Goal: Task Accomplishment & Management: Use online tool/utility

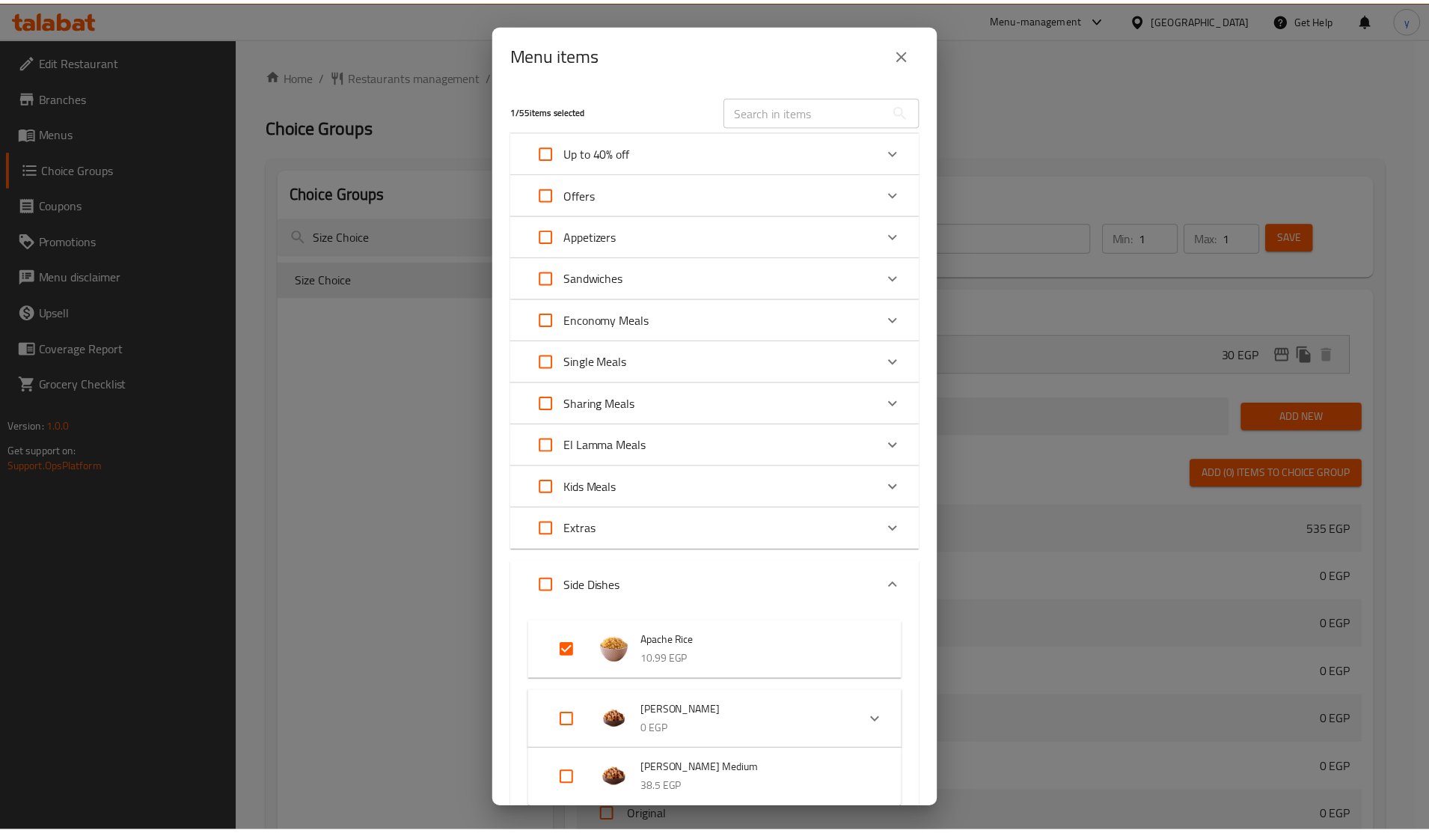
scroll to position [330, 0]
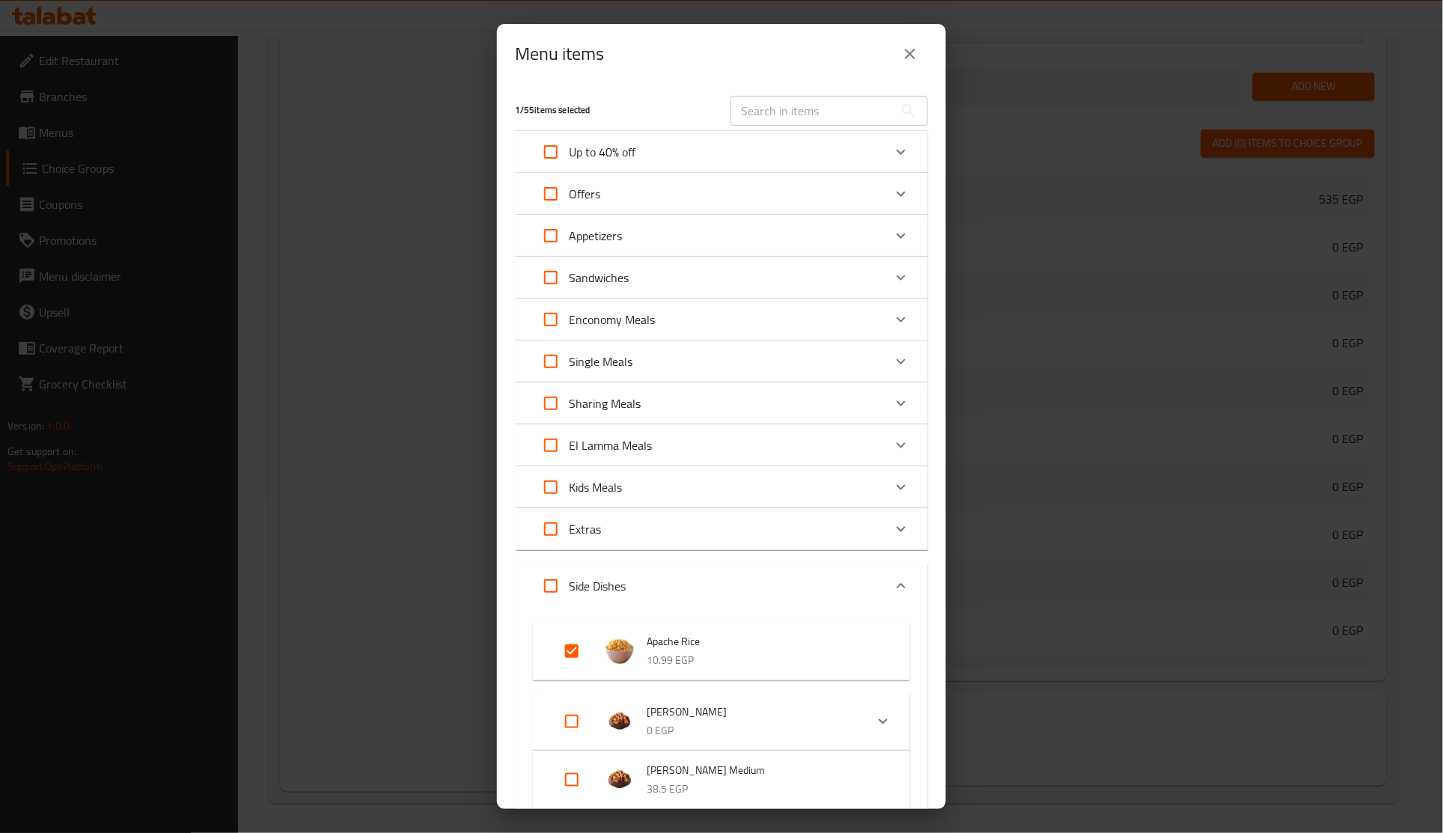
click at [217, 218] on div "Menu items 1 / 55 items selected ​ Up to 40% off El Kbeer Awi Offer 535 EGP El …" at bounding box center [721, 416] width 1443 height 833
click at [925, 49] on button "close" at bounding box center [910, 54] width 36 height 36
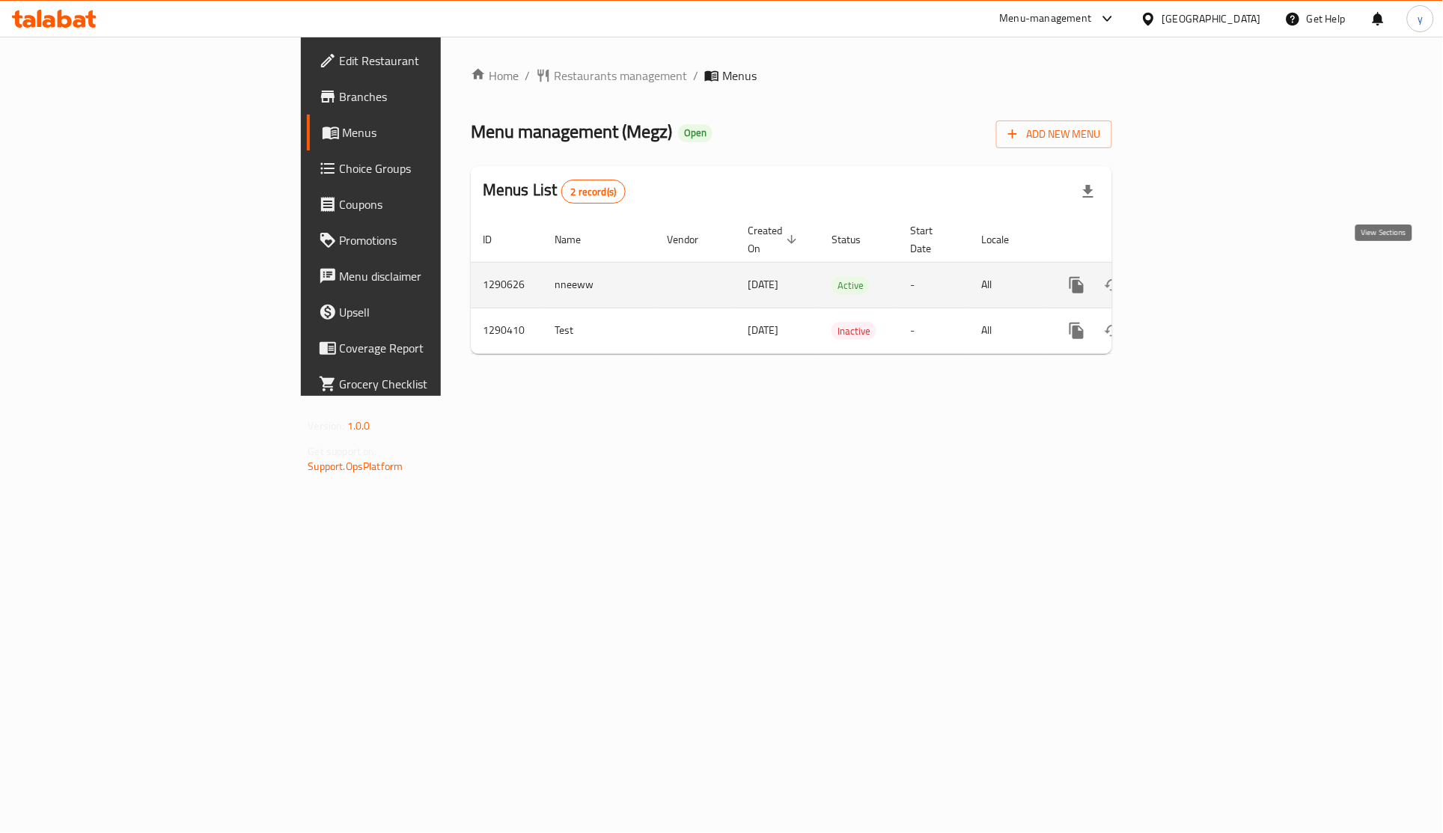
click at [1202, 267] on link "enhanced table" at bounding box center [1185, 285] width 36 height 36
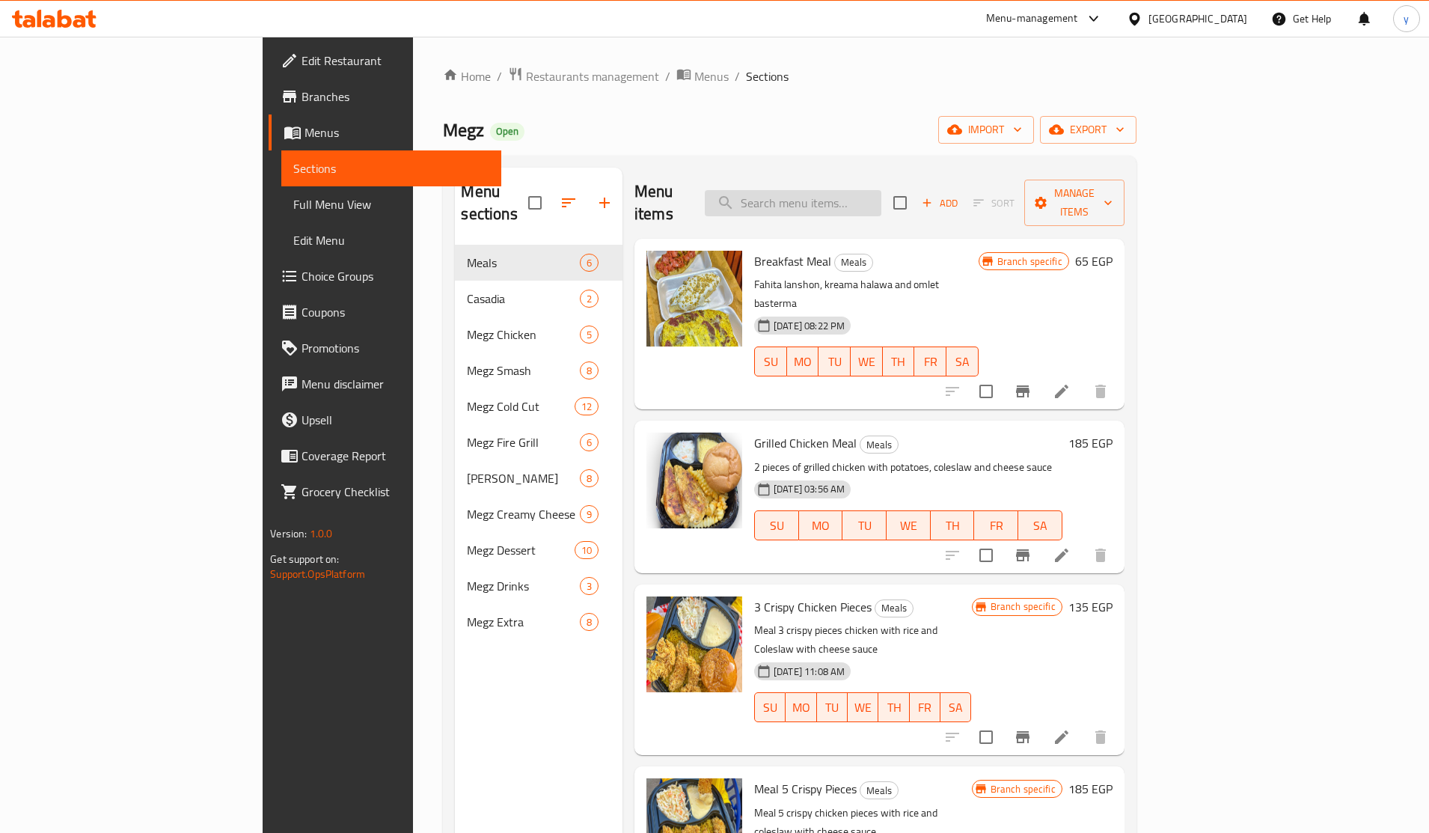
click at [881, 190] on input "search" at bounding box center [793, 203] width 177 height 26
paste input "Smash BBQ"
type input "Smash BBQ"
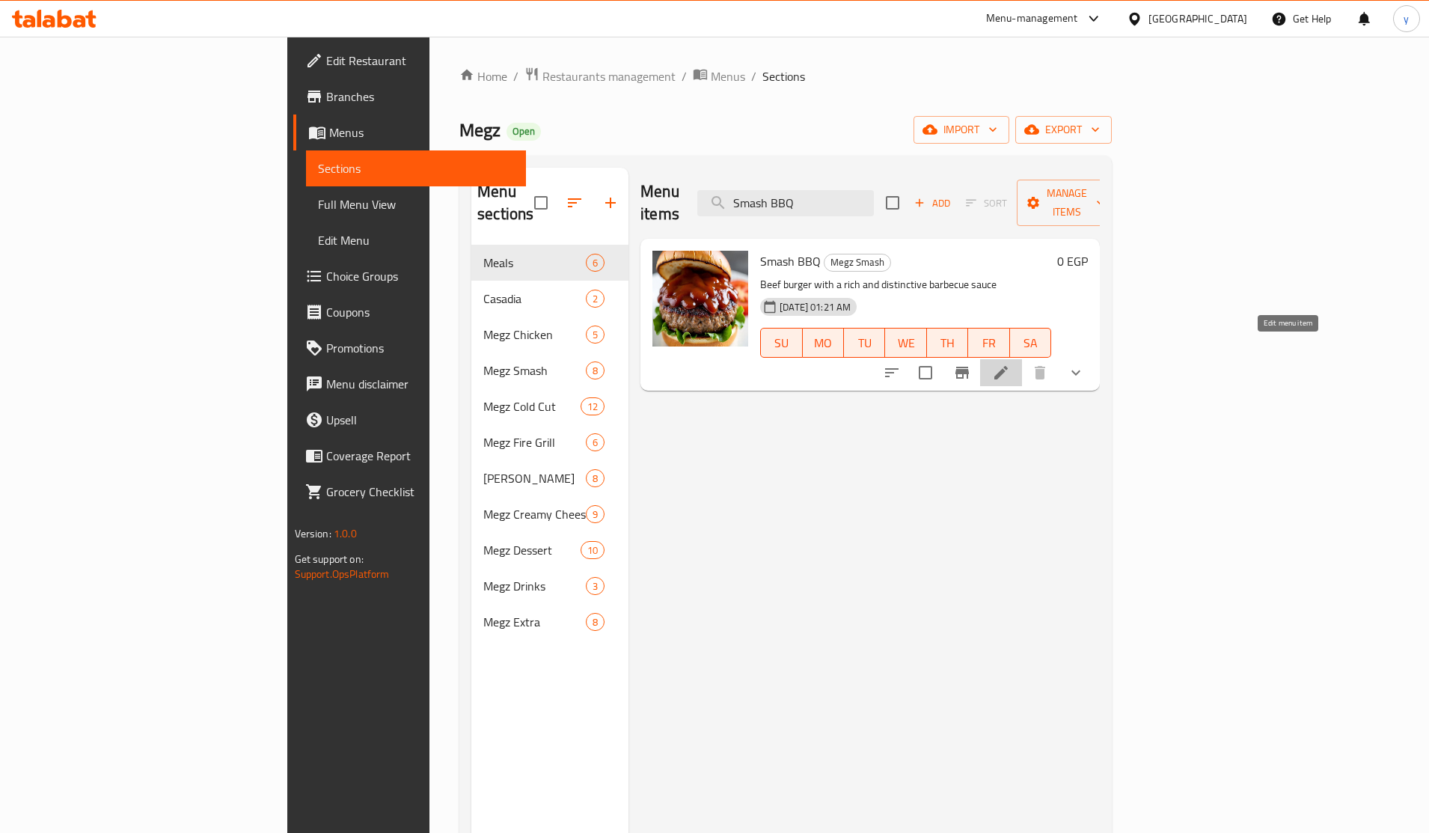
click at [1010, 364] on icon at bounding box center [1001, 373] width 18 height 18
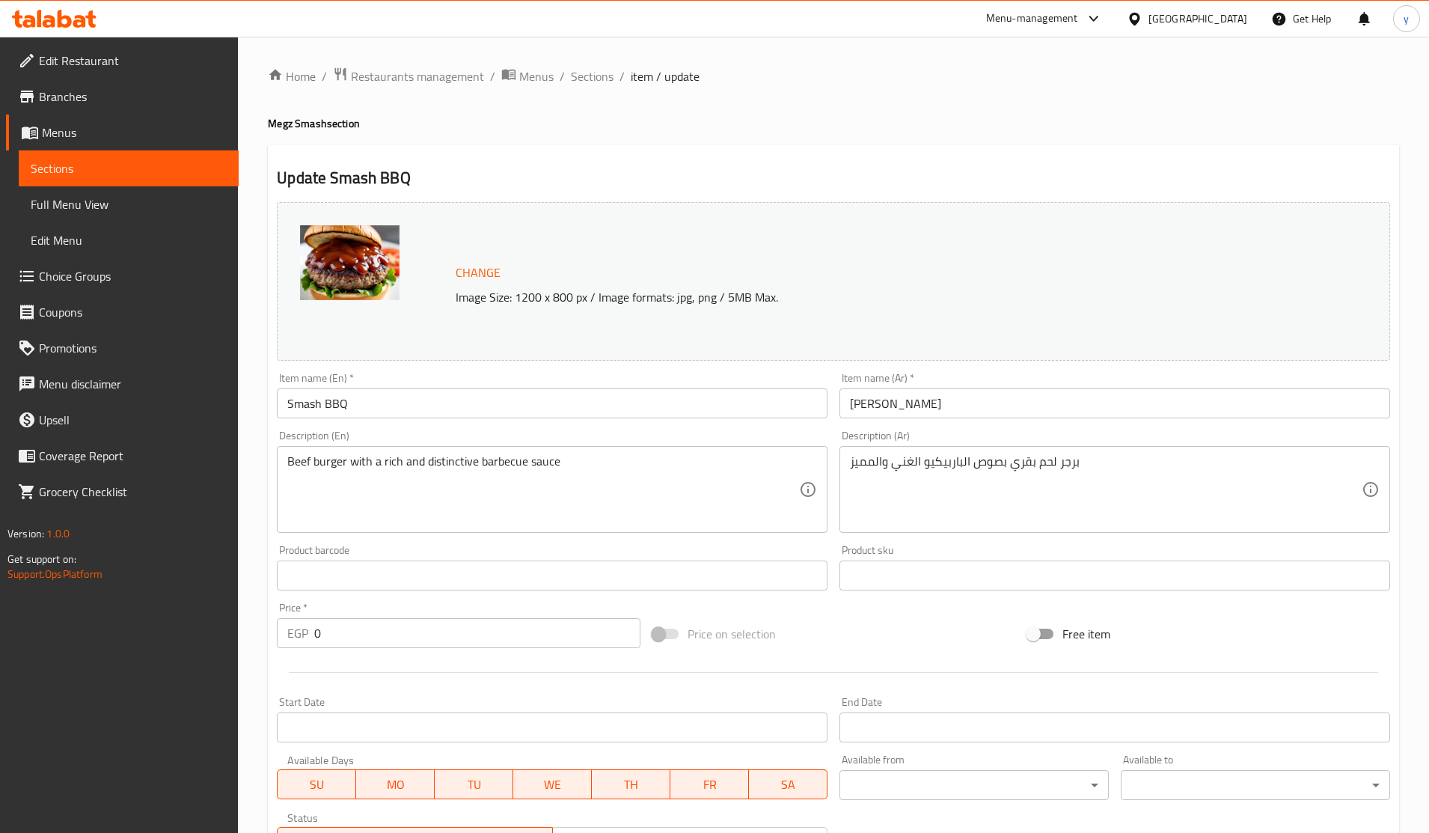
click at [853, 174] on h2 "Update Smash BBQ" at bounding box center [833, 178] width 1113 height 22
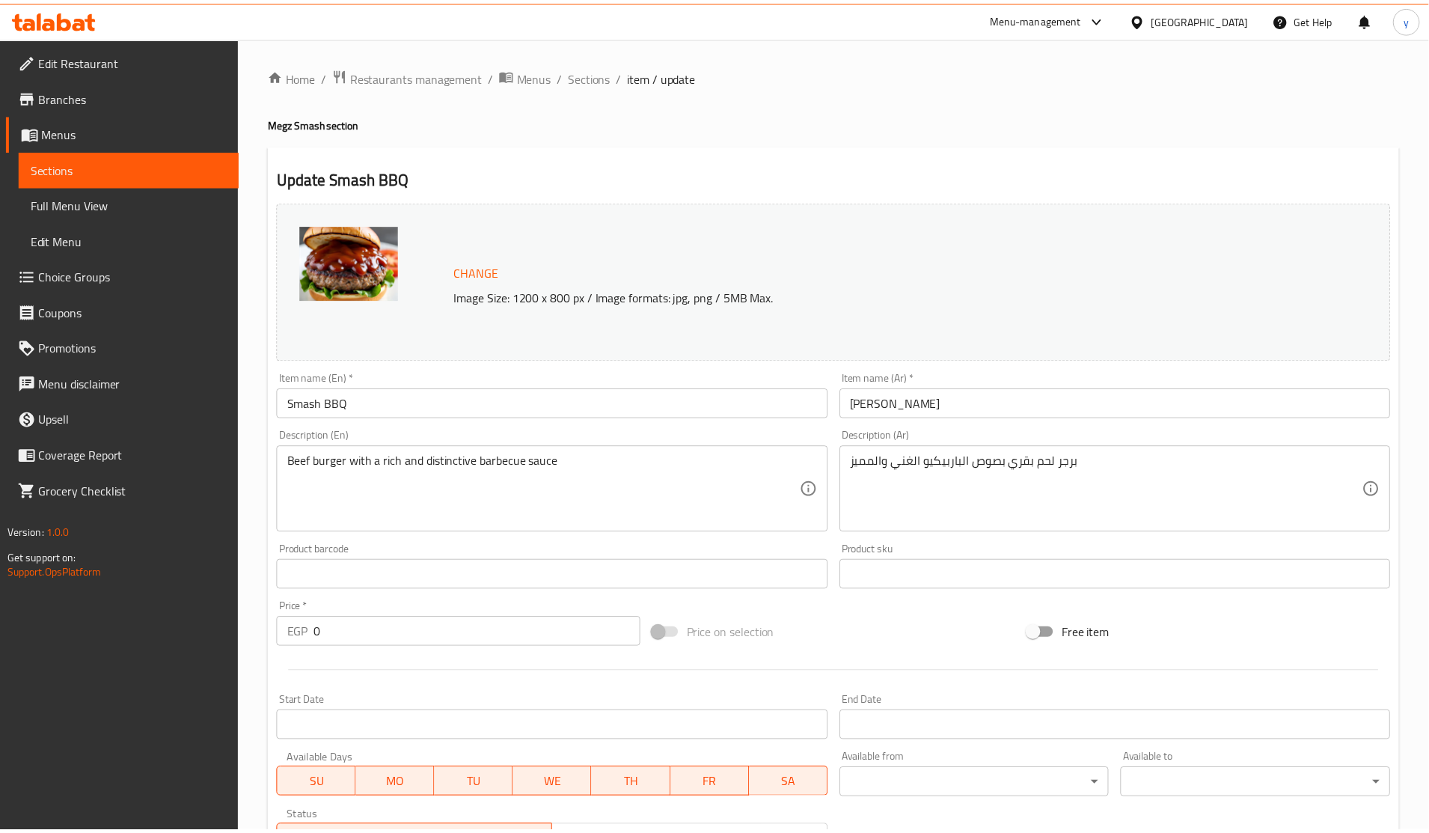
scroll to position [281, 0]
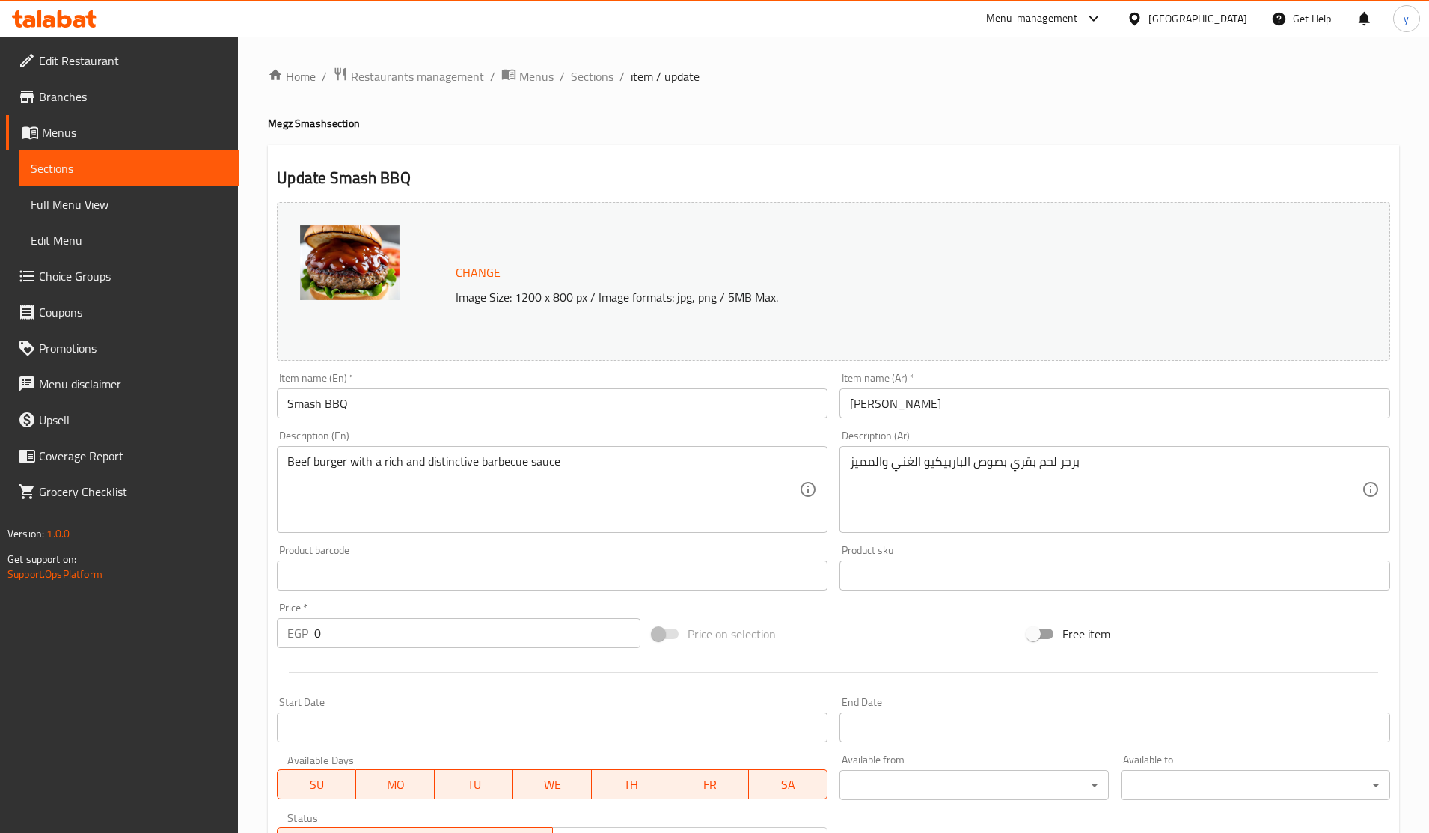
click at [722, 132] on div "Home / Restaurants management / Menus / Sections / item / update Megz Smash sec…" at bounding box center [833, 597] width 1131 height 1060
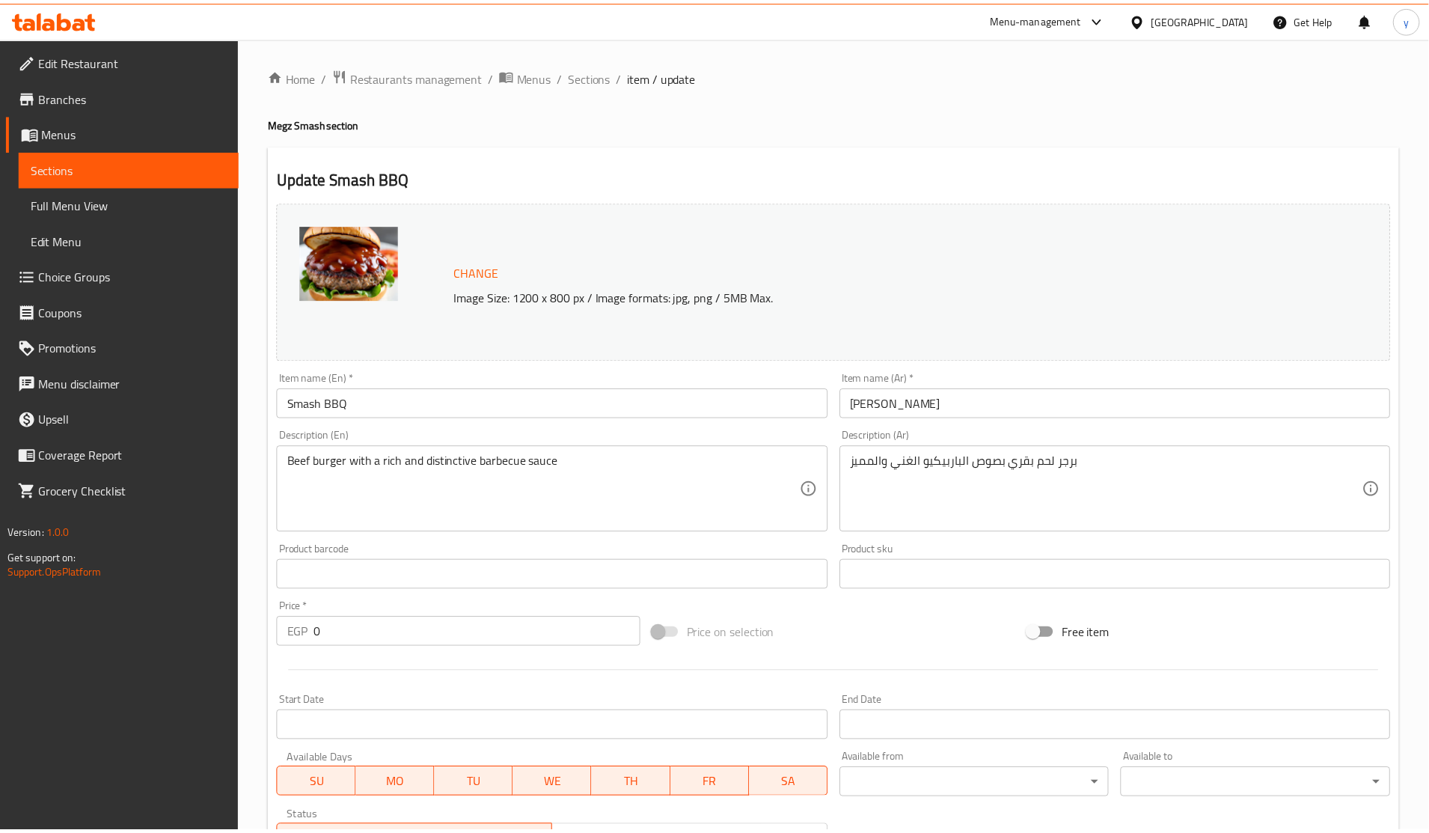
scroll to position [323, 0]
